Goal: Navigation & Orientation: Find specific page/section

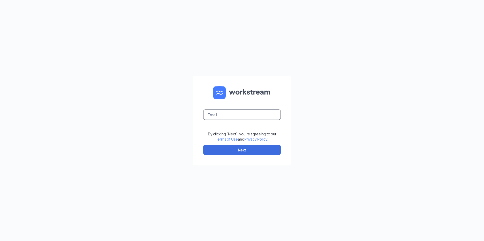
click at [235, 118] on input "text" at bounding box center [242, 114] width 78 height 10
type input "cinema.collierville@malco.com"
click at [233, 152] on button "Next" at bounding box center [242, 150] width 78 height 10
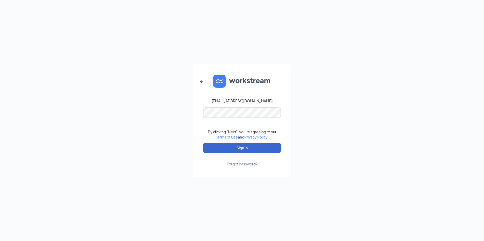
click at [231, 147] on button "Sign In" at bounding box center [242, 148] width 78 height 10
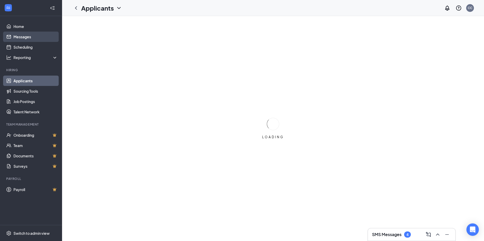
click at [34, 35] on link "Messages" at bounding box center [35, 37] width 44 height 10
